Goal: Check status

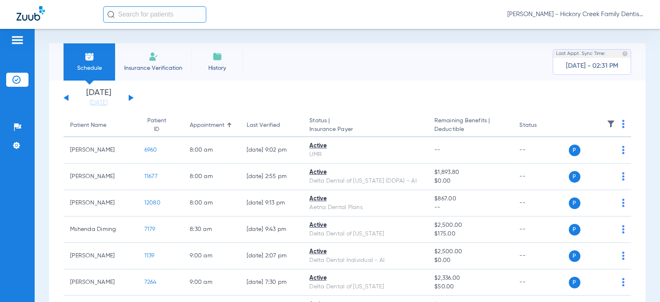
click at [219, 54] on img at bounding box center [217, 57] width 10 height 10
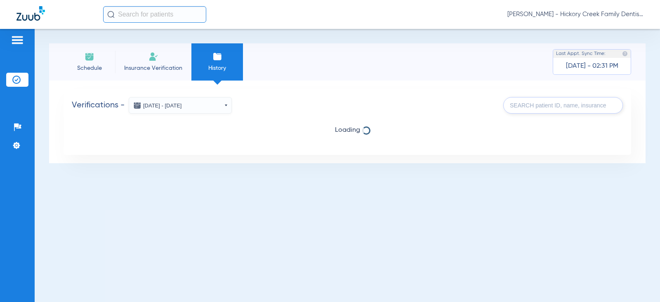
click at [104, 67] on span "Schedule" at bounding box center [89, 68] width 39 height 8
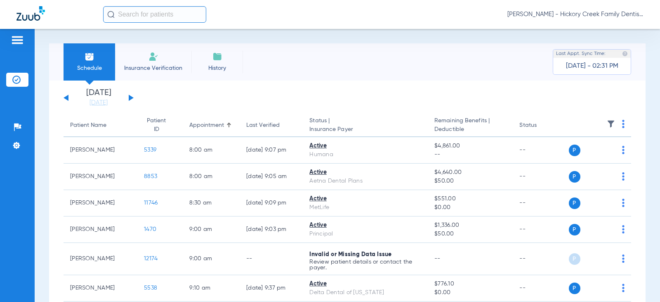
click at [129, 95] on button at bounding box center [131, 97] width 5 height 6
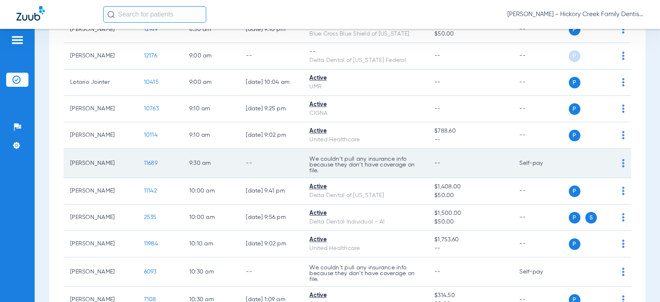
scroll to position [206, 0]
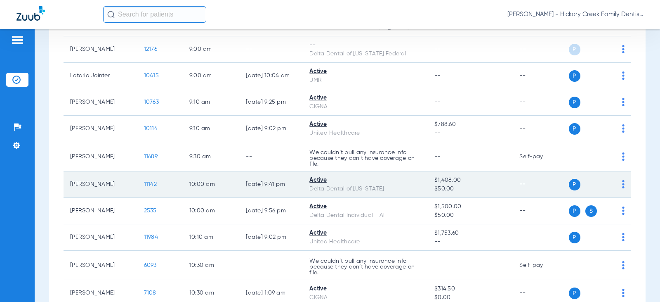
click at [428, 192] on td "$1,408.00 $50.00" at bounding box center [470, 184] width 85 height 26
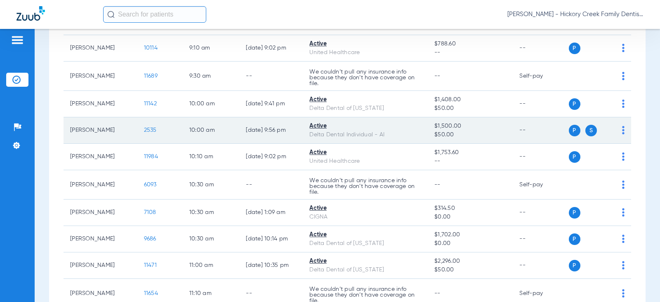
scroll to position [330, 0]
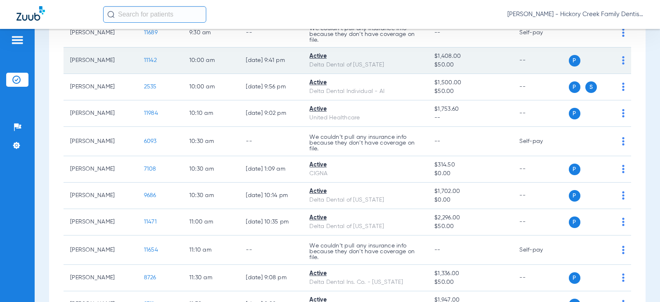
click at [144, 61] on span "11142" at bounding box center [150, 60] width 13 height 6
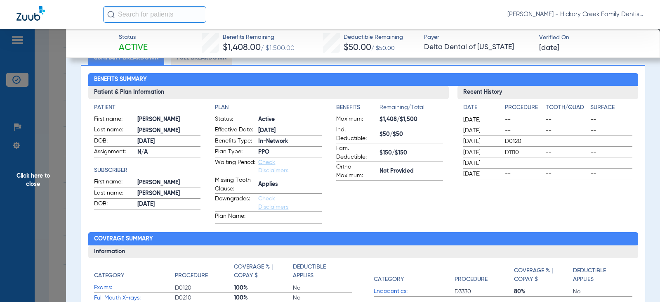
scroll to position [0, 0]
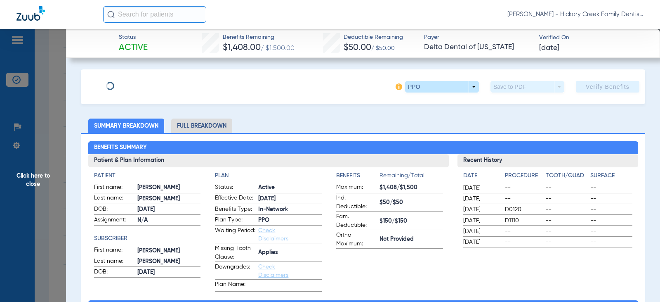
click at [215, 122] on li "Full Breakdown" at bounding box center [201, 125] width 61 height 14
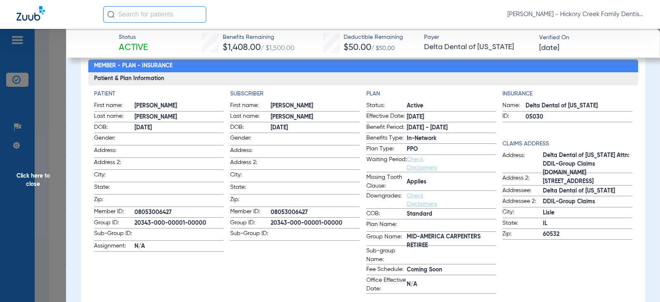
scroll to position [82, 0]
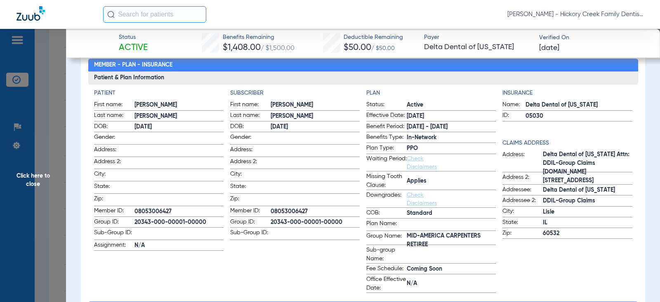
click at [28, 111] on span "Click here to close" at bounding box center [33, 180] width 66 height 302
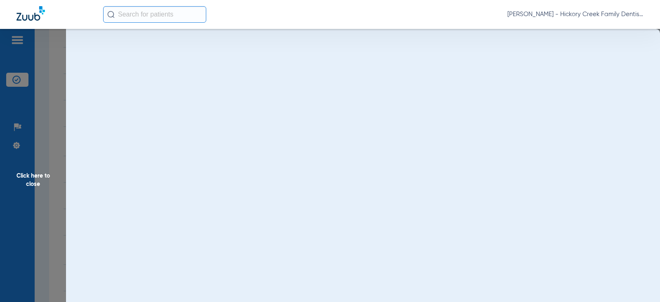
scroll to position [0, 0]
